Goal: Communication & Community: Share content

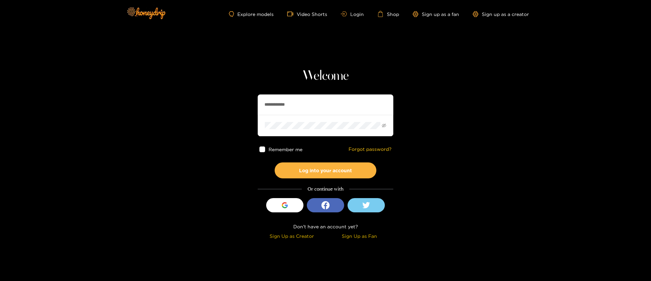
click at [287, 112] on input "**********" at bounding box center [326, 104] width 136 height 20
type input "********"
click at [316, 172] on button "Log into your account" at bounding box center [326, 170] width 102 height 16
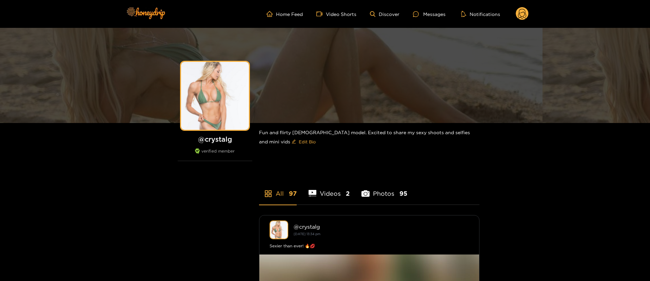
click at [427, 20] on ul "Home Feed Video Shorts Discover Messages Notifications" at bounding box center [398, 14] width 262 height 14
click at [427, 16] on div "Messages" at bounding box center [429, 14] width 33 height 8
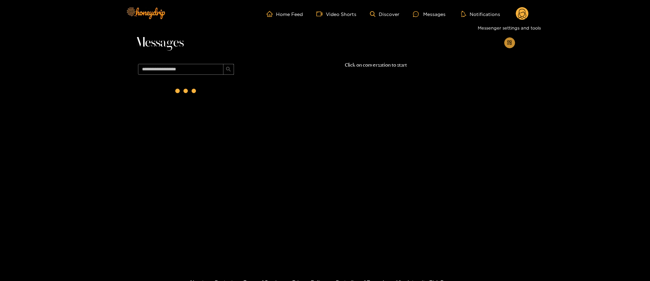
click at [508, 42] on icon "appstore-add" at bounding box center [509, 42] width 5 height 5
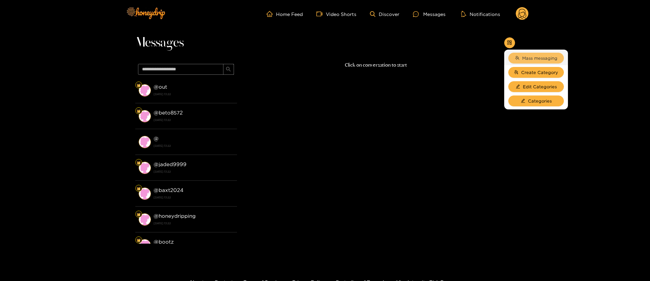
click at [524, 53] on button "Mass messaging" at bounding box center [537, 58] width 56 height 11
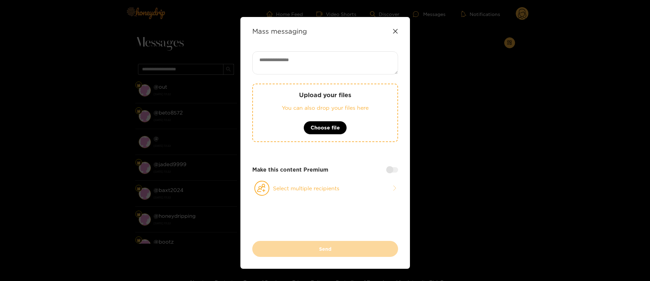
click at [376, 54] on textarea at bounding box center [325, 62] width 146 height 23
paste textarea "**********"
type textarea "**********"
click at [319, 184] on button "Select multiple recipients" at bounding box center [325, 188] width 146 height 16
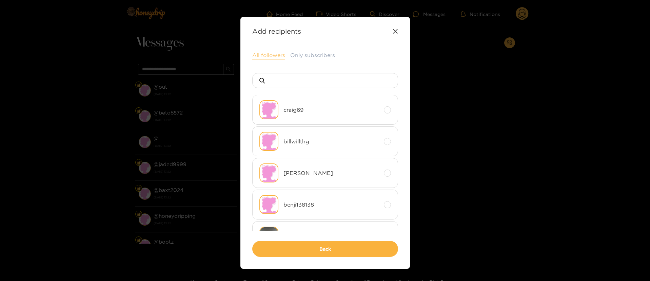
click at [270, 56] on button "All followers" at bounding box center [268, 55] width 33 height 8
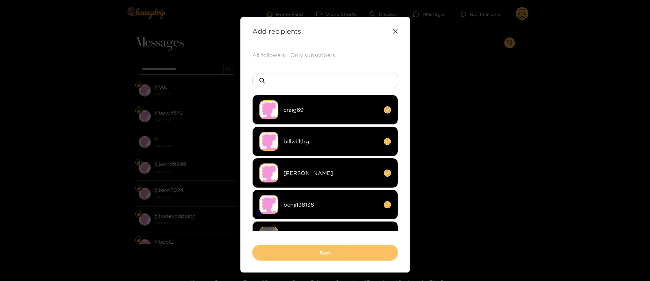
click at [333, 253] on button "Back" at bounding box center [325, 252] width 146 height 16
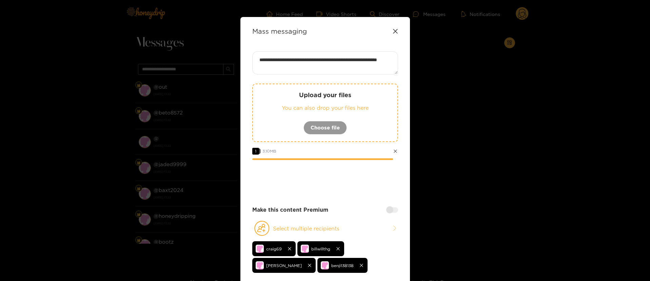
click at [348, 167] on div at bounding box center [325, 178] width 146 height 27
click at [368, 191] on div at bounding box center [325, 178] width 146 height 27
click at [351, 186] on div at bounding box center [325, 178] width 146 height 27
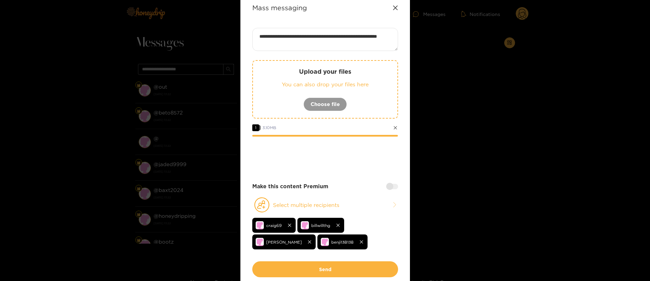
scroll to position [41, 0]
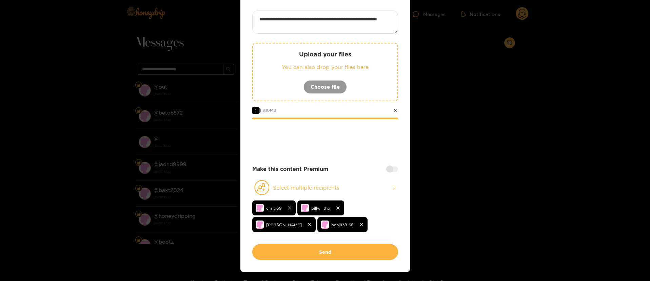
click at [343, 146] on div at bounding box center [325, 137] width 146 height 27
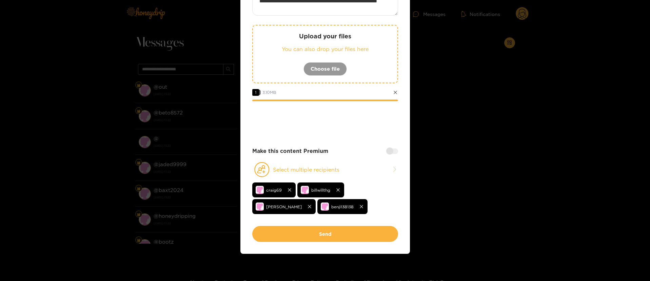
scroll to position [20, 0]
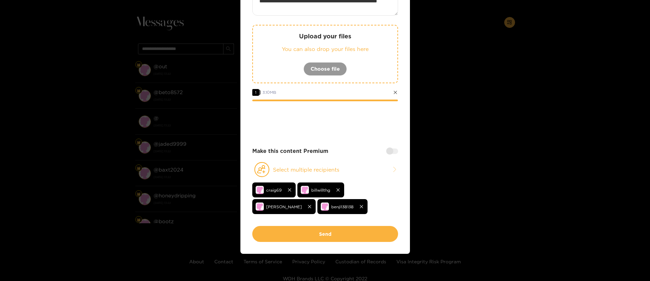
click at [342, 132] on div at bounding box center [325, 119] width 146 height 27
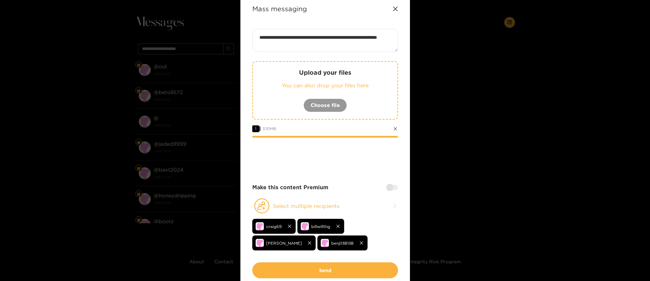
scroll to position [0, 0]
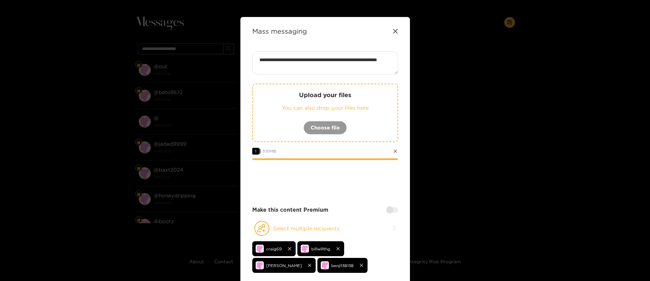
click at [318, 180] on div at bounding box center [325, 178] width 146 height 27
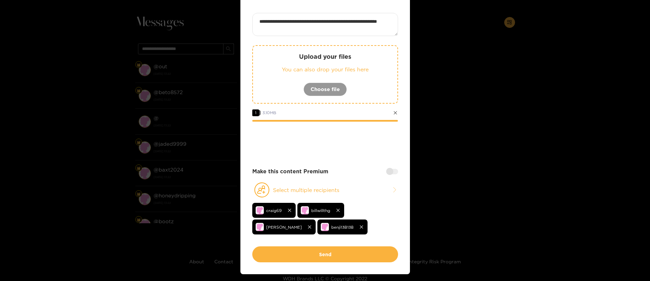
scroll to position [41, 0]
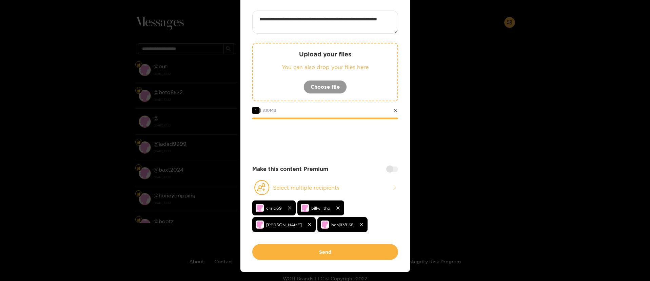
click at [335, 141] on div at bounding box center [325, 137] width 146 height 27
click at [337, 142] on div at bounding box center [325, 137] width 146 height 27
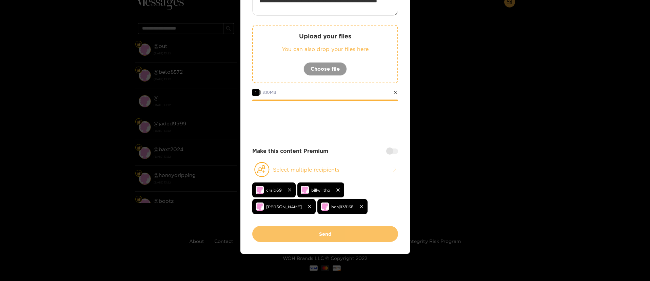
click at [347, 233] on button "Send" at bounding box center [325, 234] width 146 height 16
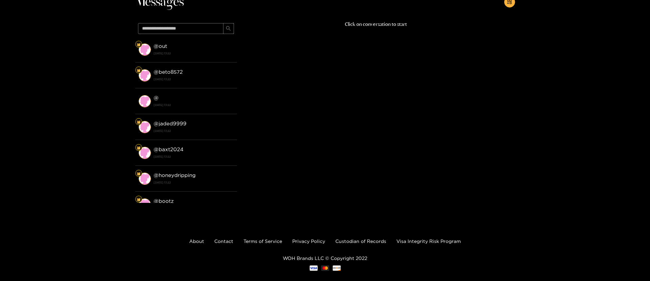
click at [488, 66] on div "Click on conversation to start" at bounding box center [376, 109] width 278 height 179
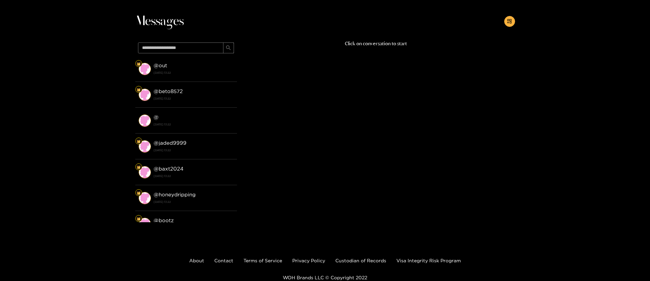
scroll to position [0, 0]
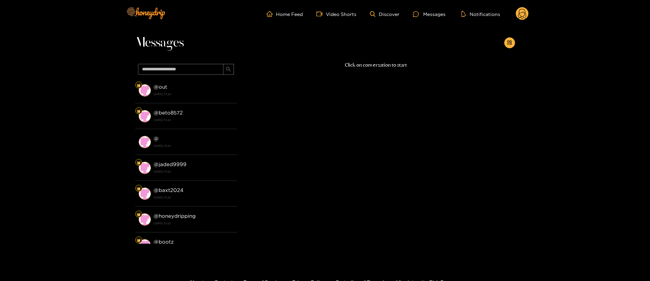
click at [528, 12] on header "Home Feed Video Shorts Discover Messages Notifications 0 videos discover messag…" at bounding box center [325, 14] width 650 height 28
click at [528, 12] on circle at bounding box center [522, 13] width 13 height 13
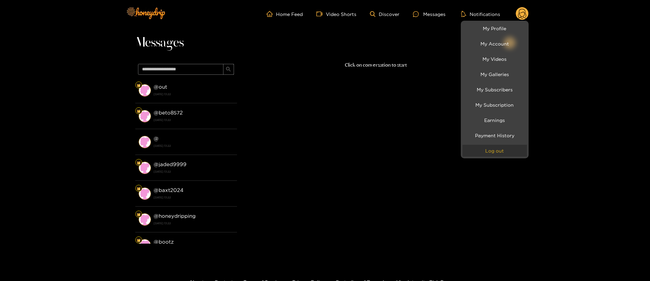
click at [497, 146] on button "Log out" at bounding box center [495, 151] width 64 height 12
